Goal: Task Accomplishment & Management: Complete application form

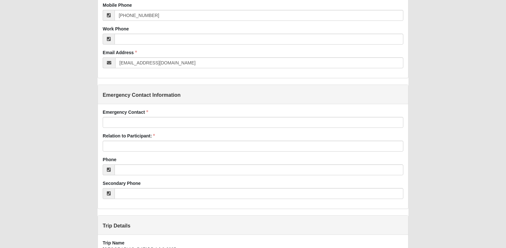
scroll to position [249, 0]
click at [185, 123] on input "Emergency Contact" at bounding box center [253, 122] width 301 height 11
type input "p"
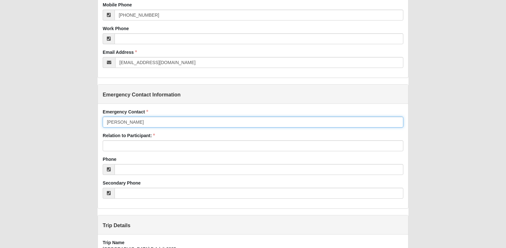
type input "[PERSON_NAME]"
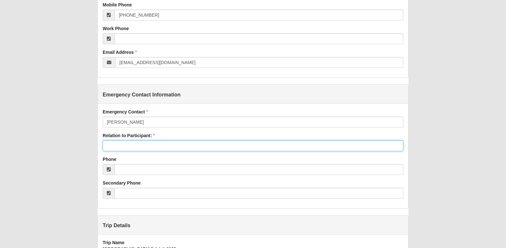
click at [163, 145] on input "Relation to Participant:" at bounding box center [253, 145] width 301 height 11
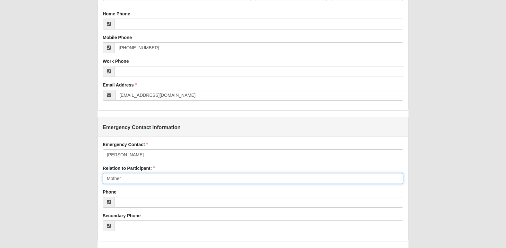
scroll to position [216, 0]
type input "Mother"
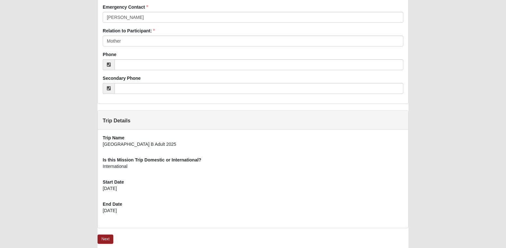
scroll to position [379, 0]
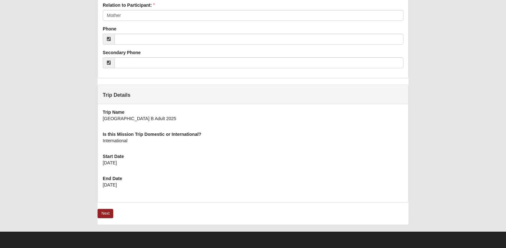
drag, startPoint x: 185, startPoint y: 80, endPoint x: 23, endPoint y: 137, distance: 171.9
click at [98, 214] on link "Next" at bounding box center [105, 213] width 16 height 9
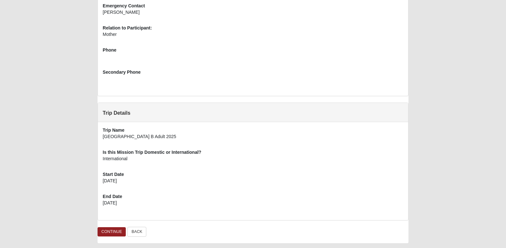
scroll to position [294, 0]
click at [163, 60] on div at bounding box center [253, 58] width 301 height 11
click at [110, 233] on link "CONTINUE" at bounding box center [111, 231] width 28 height 9
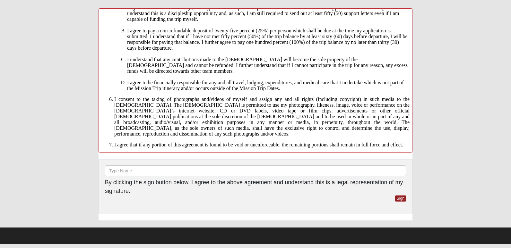
scroll to position [440, 0]
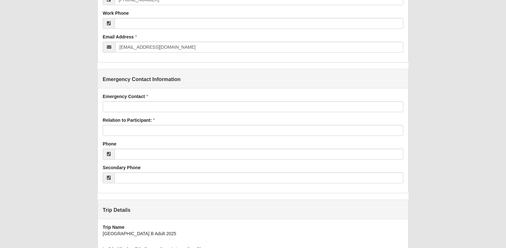
scroll to position [265, 0]
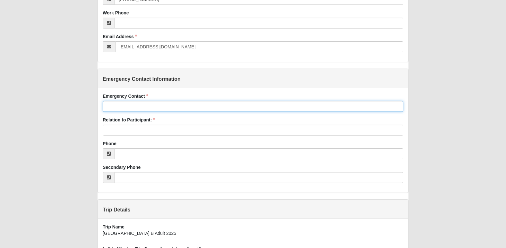
click at [181, 111] on input "Emergency Contact" at bounding box center [253, 106] width 301 height 11
type input "[PERSON_NAME]"
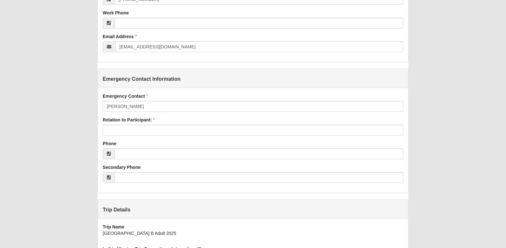
click at [61, 112] on div "Agreement Entry Added: 10/1/2025 Short Term Mission Participant Agreement Digit…" at bounding box center [253, 45] width 480 height 602
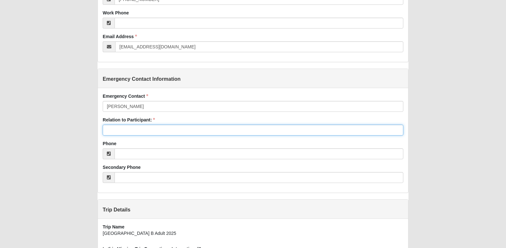
click at [109, 127] on input "Relation to Participant:" at bounding box center [253, 130] width 301 height 11
click at [109, 127] on input "Mother" at bounding box center [253, 130] width 301 height 11
type input "Mother"
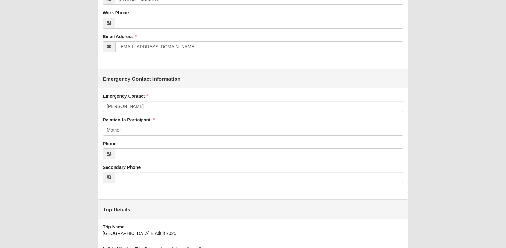
click at [78, 130] on div "Agreement Entry Added: 10/1/2025 Short Term Mission Participant Agreement Digit…" at bounding box center [253, 45] width 480 height 602
click at [125, 162] on div "Emergency Contact Pamela Domingo Emergency Contact is required. Relation to Par…" at bounding box center [253, 140] width 310 height 105
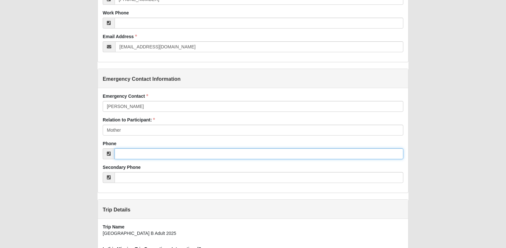
click at [128, 153] on input "Phone" at bounding box center [258, 153] width 289 height 11
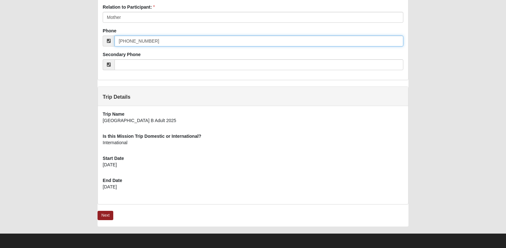
scroll to position [378, 0]
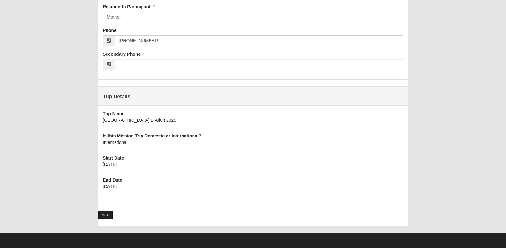
type input "[PHONE_NUMBER]"
click at [101, 217] on link "Next" at bounding box center [105, 215] width 16 height 9
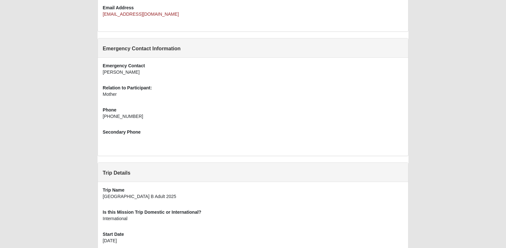
scroll to position [233, 0]
drag, startPoint x: 130, startPoint y: 123, endPoint x: 132, endPoint y: 126, distance: 4.2
click at [132, 126] on div "Emergency Contact [PERSON_NAME] Relation to Participant: Mother Phone [PHONE_NU…" at bounding box center [253, 108] width 310 height 98
drag, startPoint x: 132, startPoint y: 126, endPoint x: 151, endPoint y: 130, distance: 19.7
click at [151, 130] on div "Secondary Phone" at bounding box center [253, 138] width 301 height 17
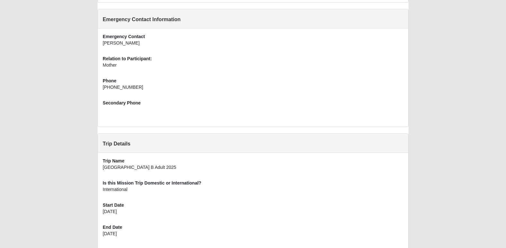
scroll to position [312, 0]
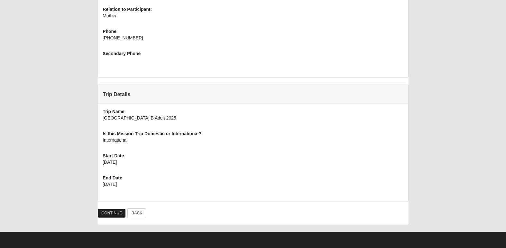
click at [99, 215] on link "CONTINUE" at bounding box center [111, 213] width 28 height 9
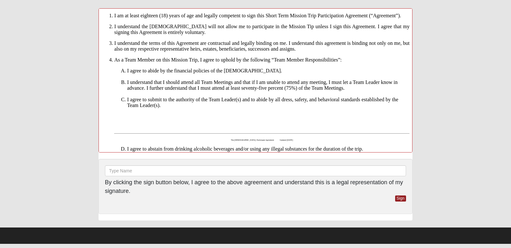
scroll to position [155, 0]
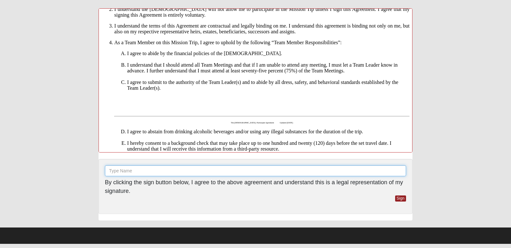
click at [156, 169] on input "text" at bounding box center [255, 170] width 301 height 11
type input "Alexander Domingo"
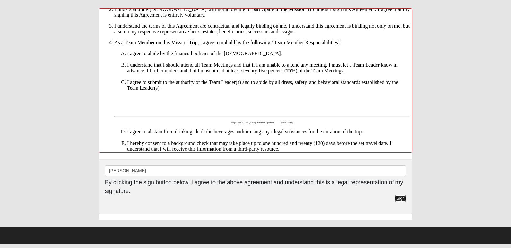
click at [401, 198] on link "Sign" at bounding box center [400, 199] width 11 height 6
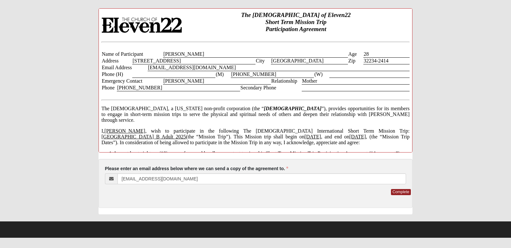
scroll to position [0, 0]
click at [399, 190] on link "Complete" at bounding box center [401, 192] width 20 height 6
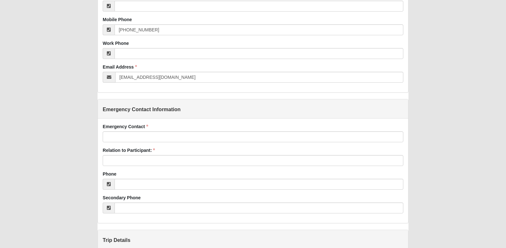
scroll to position [234, 0]
click at [193, 139] on input "Emergency Contact" at bounding box center [253, 136] width 301 height 11
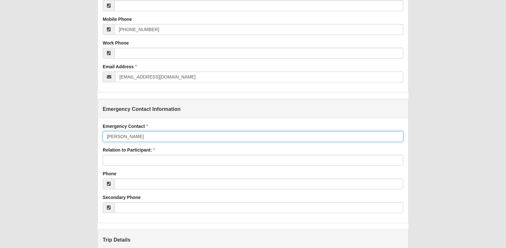
type input "[PERSON_NAME]"
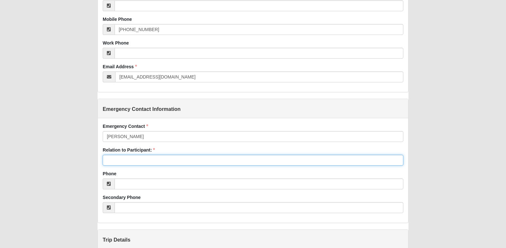
click at [148, 160] on input "Relation to Participant:" at bounding box center [253, 160] width 301 height 11
type input "Mother"
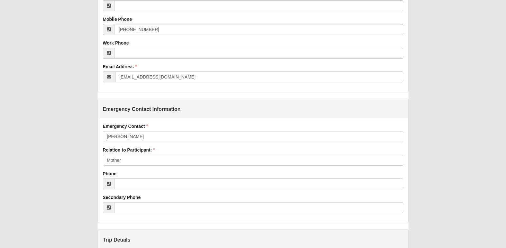
click at [77, 156] on div "Waiver Entry Added: [DATE] Short Term Mission Waiver of Liability and Assumptio…" at bounding box center [253, 75] width 480 height 602
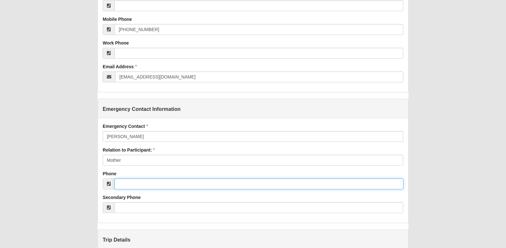
click at [126, 186] on input "Phone" at bounding box center [258, 184] width 289 height 11
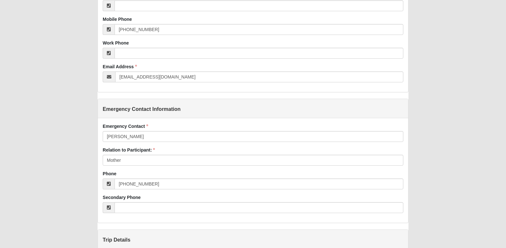
type input "[PHONE_NUMBER]"
click at [46, 185] on div "Waiver Entry Added: [DATE] Short Term Mission Waiver of Liability and Assumptio…" at bounding box center [253, 75] width 480 height 602
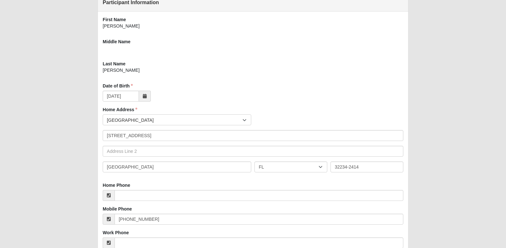
scroll to position [46, 0]
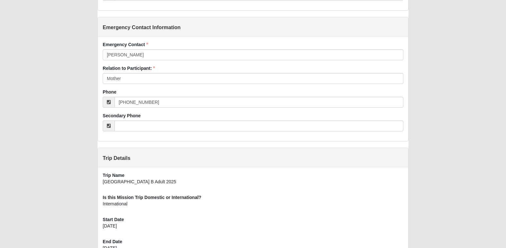
scroll to position [379, 0]
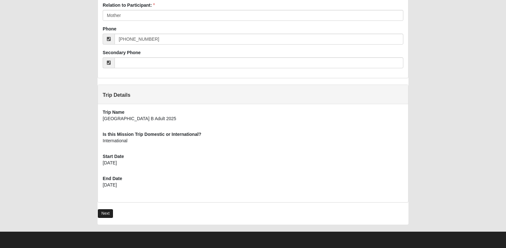
click at [107, 211] on link "Next" at bounding box center [105, 213] width 16 height 9
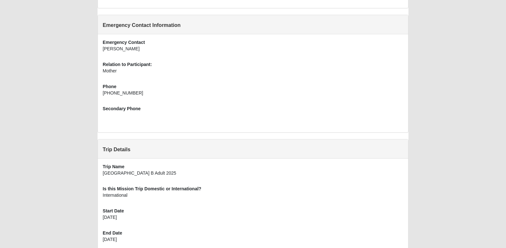
scroll to position [312, 0]
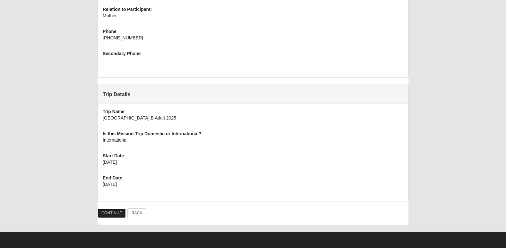
click at [112, 211] on link "CONTINUE" at bounding box center [111, 213] width 28 height 9
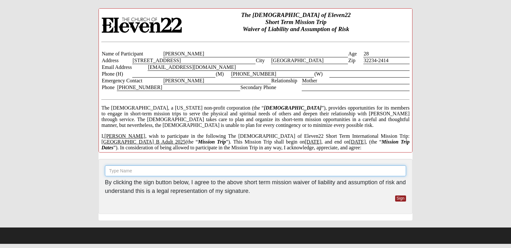
click at [135, 173] on input "text" at bounding box center [255, 170] width 301 height 11
type input "[PERSON_NAME]"
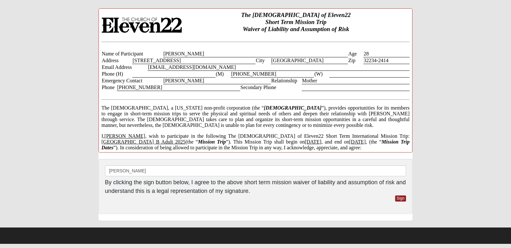
click at [70, 161] on div "Waiver Entry 02041 Please enter a signature [PERSON_NAME] By clicking the sign …" at bounding box center [255, 117] width 485 height 219
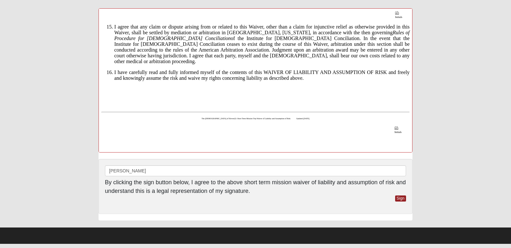
scroll to position [810, 0]
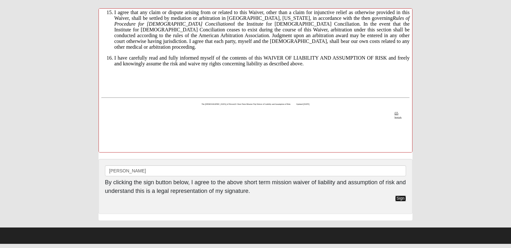
click at [401, 200] on link "Sign" at bounding box center [400, 199] width 11 height 6
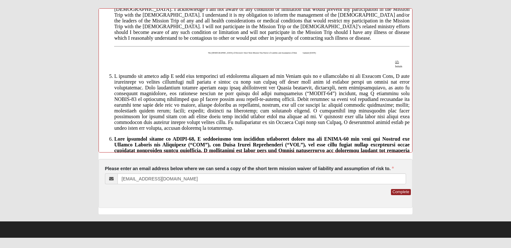
scroll to position [216, 0]
click at [399, 193] on link "Complete" at bounding box center [401, 192] width 20 height 6
